Goal: Information Seeking & Learning: Learn about a topic

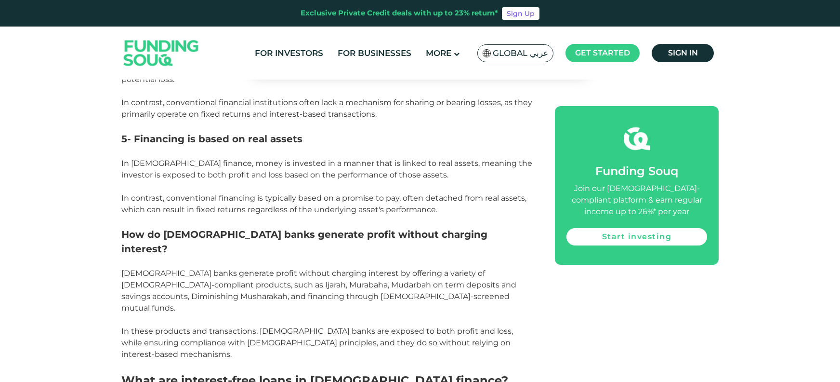
scroll to position [1253, 0]
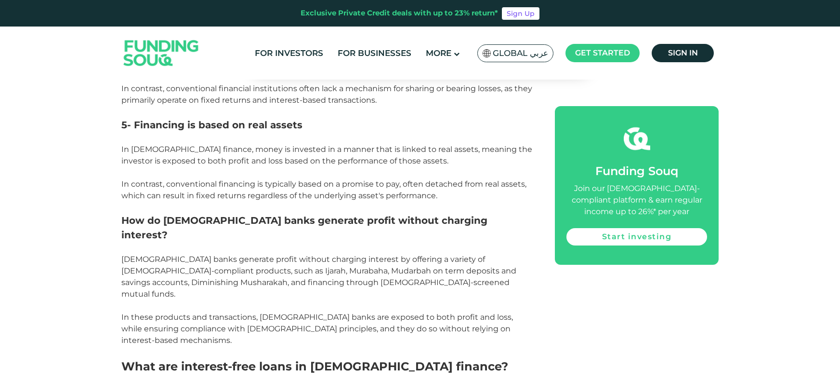
click at [282, 254] on span "[DEMOGRAPHIC_DATA] banks generate profit without charging interest by offering …" at bounding box center [318, 276] width 395 height 44
drag, startPoint x: 282, startPoint y: 197, endPoint x: 211, endPoint y: 198, distance: 71.3
click at [211, 254] on span "[DEMOGRAPHIC_DATA] banks generate profit without charging interest by offering …" at bounding box center [318, 276] width 395 height 44
click at [205, 254] on span "[DEMOGRAPHIC_DATA] banks generate profit without charging interest by offering …" at bounding box center [318, 276] width 395 height 44
drag, startPoint x: 205, startPoint y: 198, endPoint x: 269, endPoint y: 200, distance: 64.6
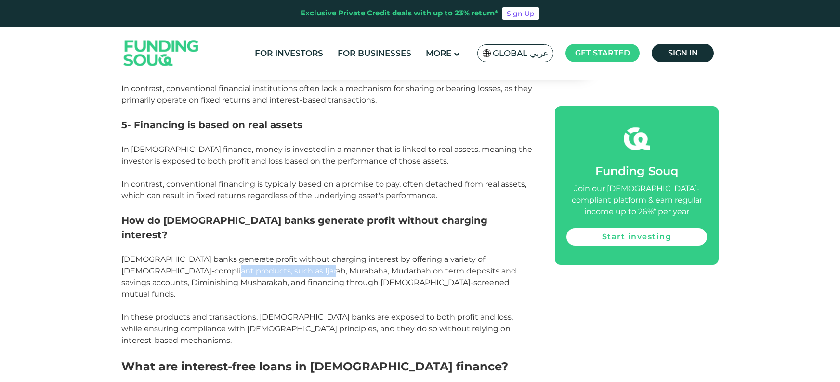
click at [269, 254] on span "[DEMOGRAPHIC_DATA] banks generate profit without charging interest by offering …" at bounding box center [318, 276] width 395 height 44
copy span "Ijarah, Murabaha, [GEOGRAPHIC_DATA]"
click at [470, 253] on p "[DEMOGRAPHIC_DATA] banks generate profit without charging interest by offering …" at bounding box center [327, 276] width 412 height 46
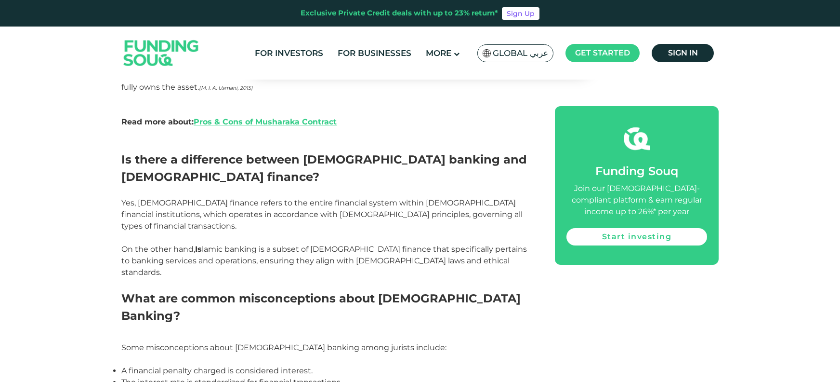
scroll to position [1879, 0]
